Goal: Transaction & Acquisition: Purchase product/service

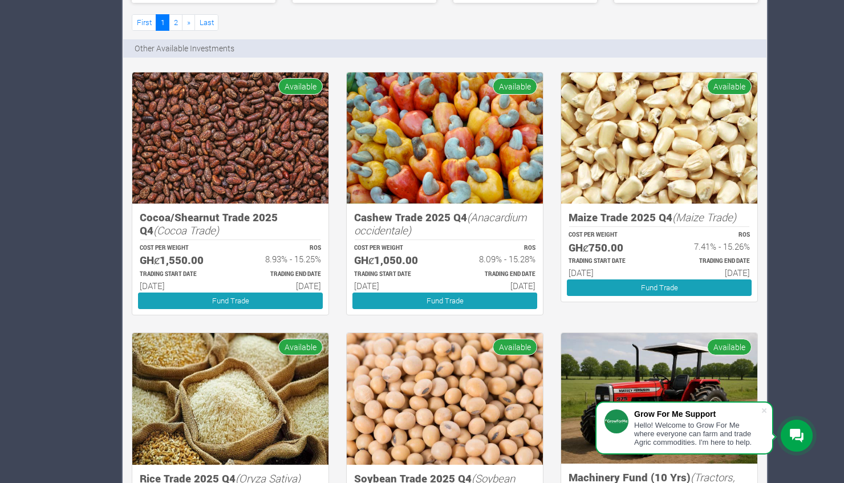
scroll to position [891, 0]
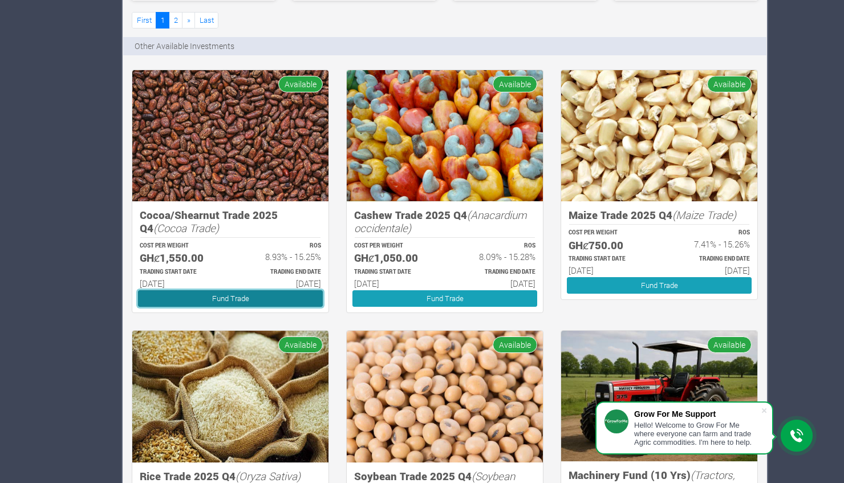
click at [244, 295] on link "Fund Trade" at bounding box center [230, 298] width 185 height 17
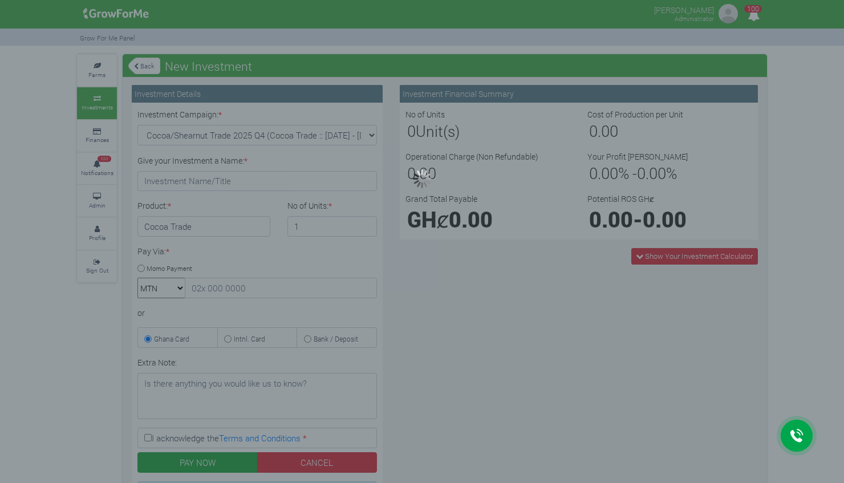
type input "1"
